Goal: Find specific page/section: Find specific page/section

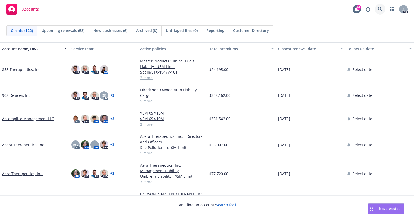
click at [380, 8] on icon at bounding box center [380, 9] width 5 height 5
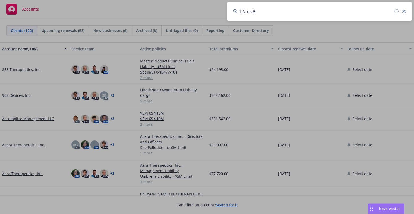
type input "LAtus Bio"
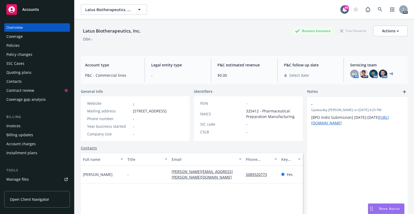
click at [21, 46] on div "Policies" at bounding box center [36, 45] width 61 height 8
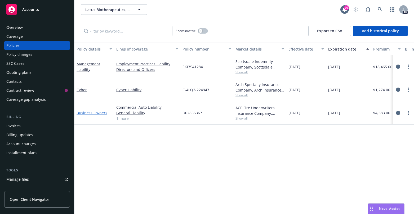
click at [93, 113] on link "Business Owners" at bounding box center [92, 112] width 31 height 5
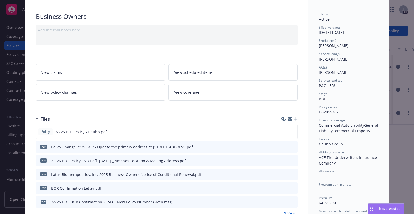
scroll to position [53, 0]
